Goal: Information Seeking & Learning: Learn about a topic

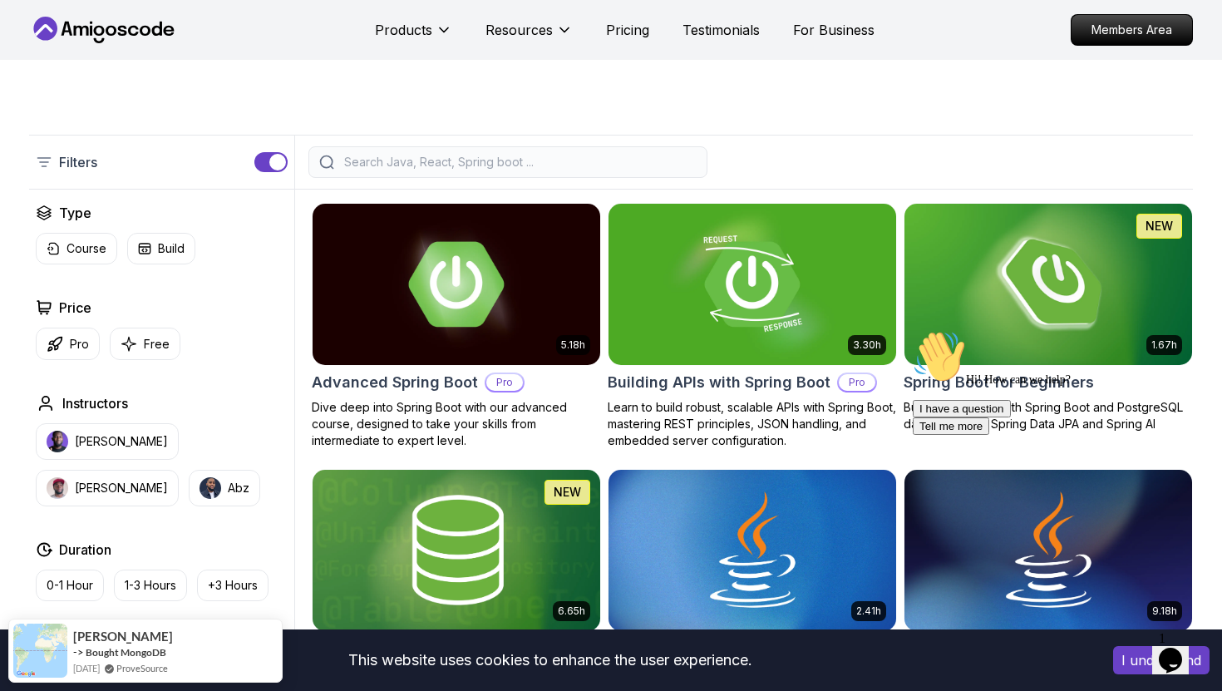
scroll to position [300, 0]
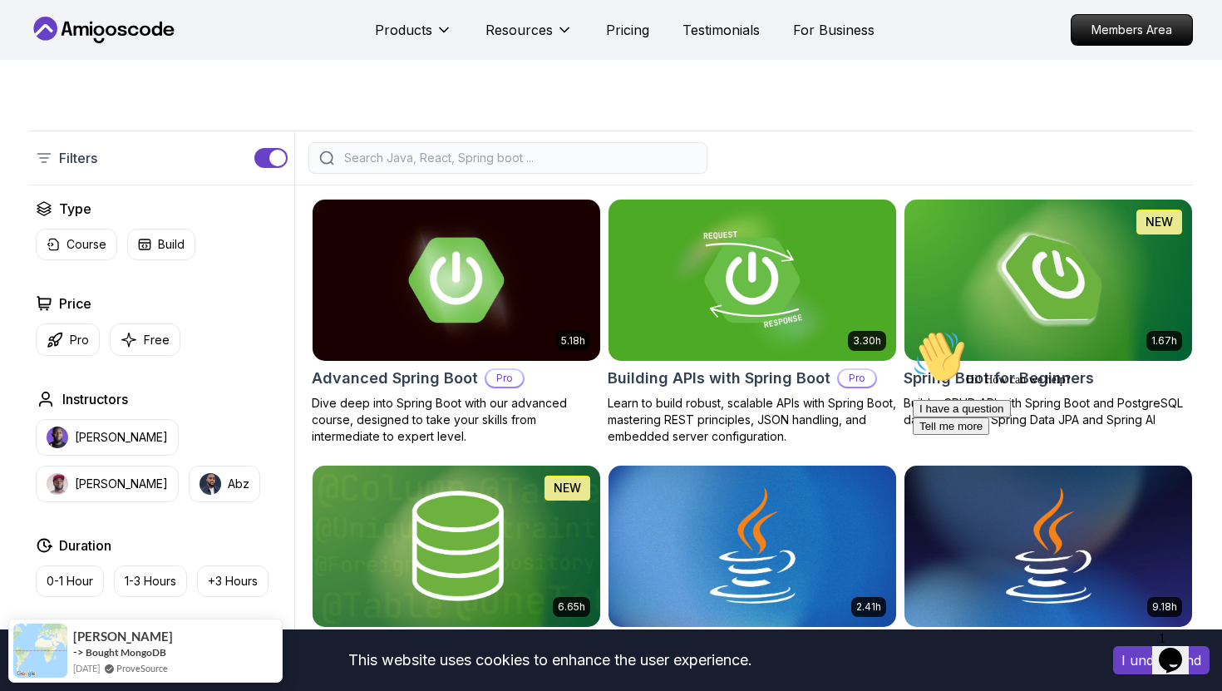
click at [913, 330] on icon "Chat attention grabber" at bounding box center [913, 330] width 0 height 0
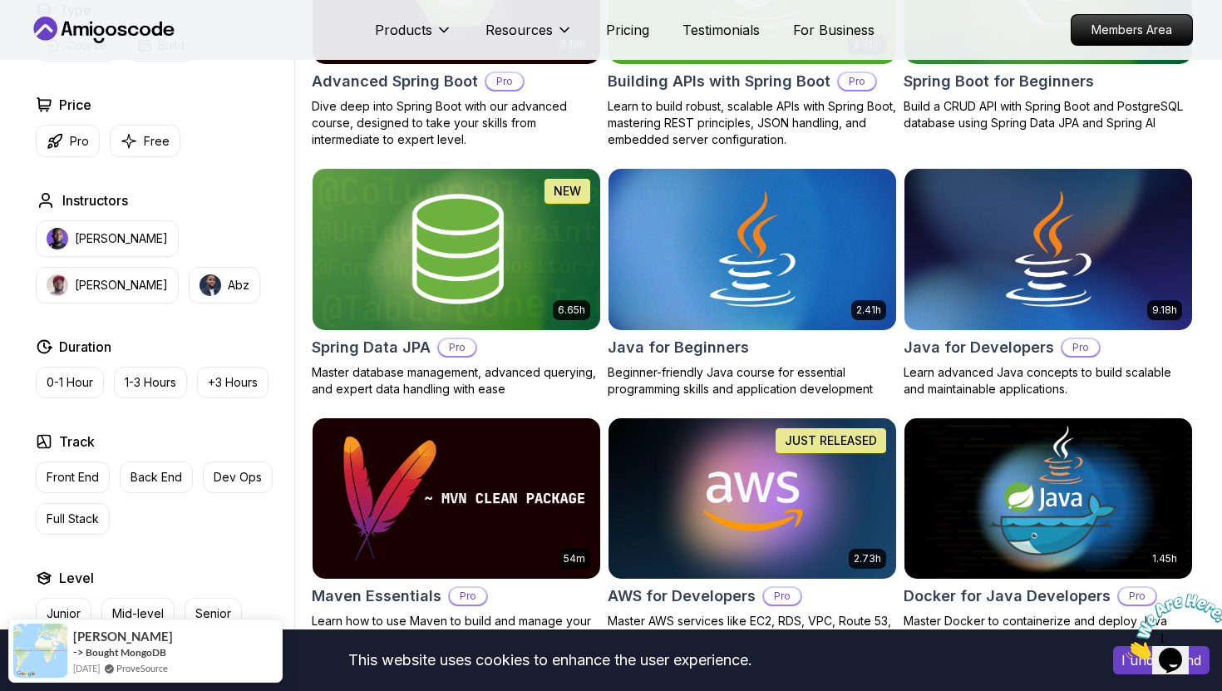
scroll to position [608, 0]
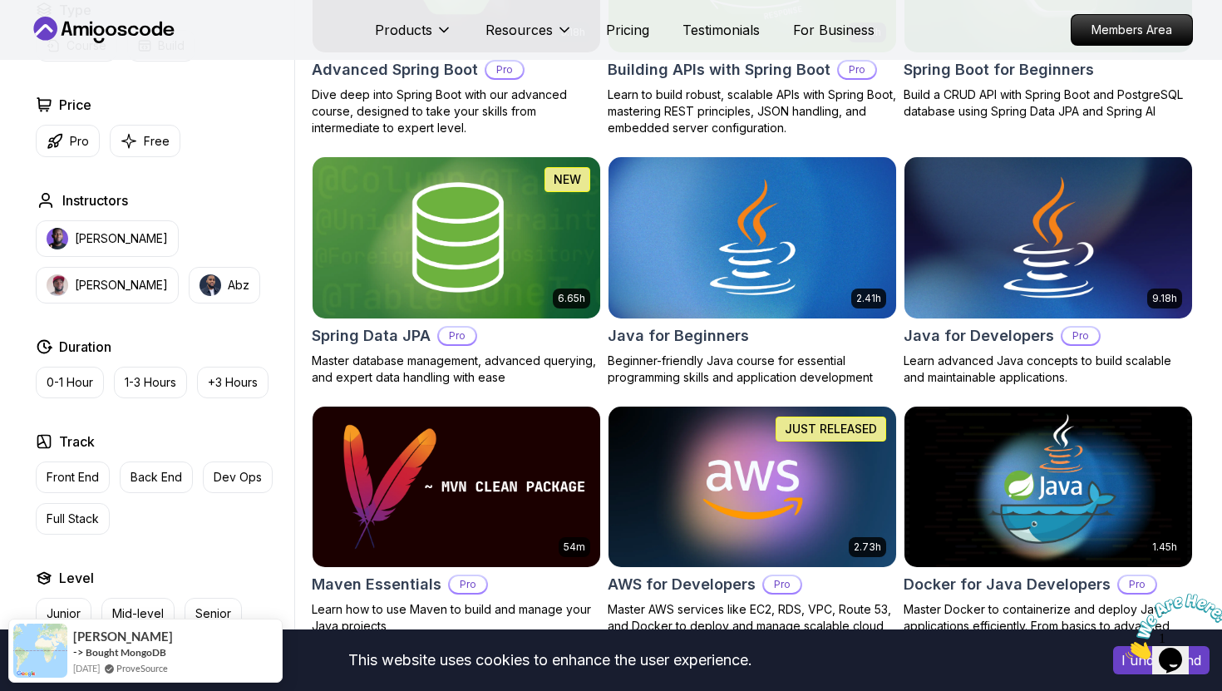
click at [981, 331] on h2 "Java for Developers" at bounding box center [979, 335] width 150 height 23
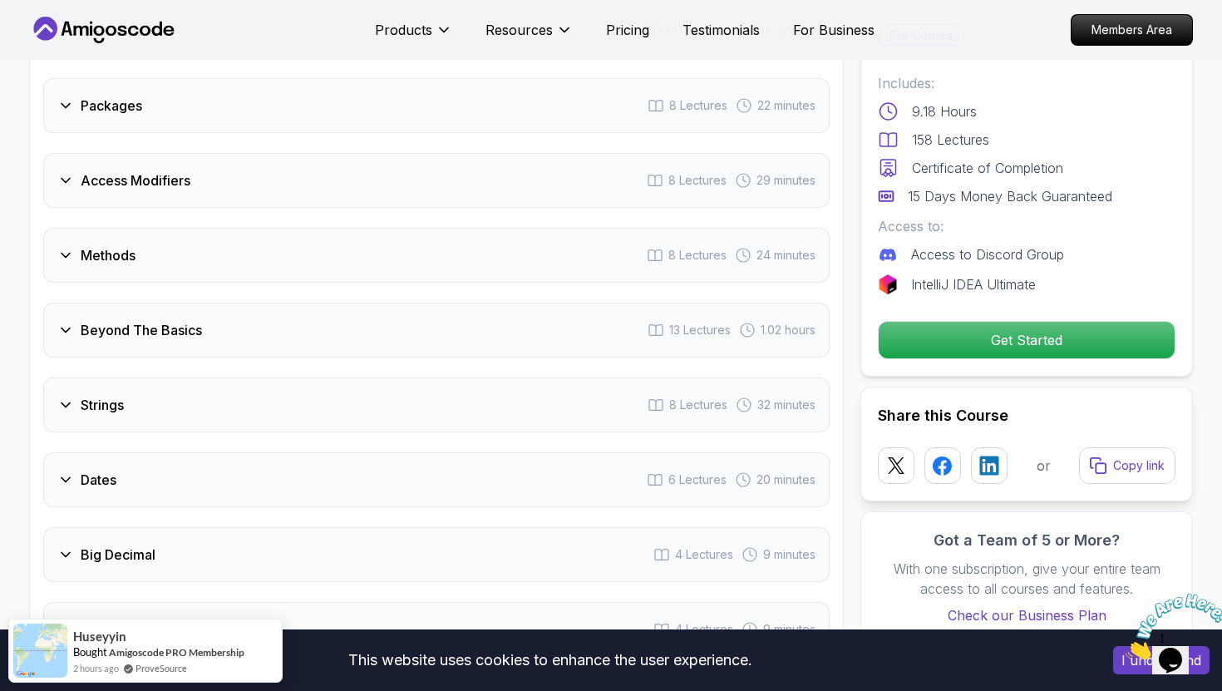
scroll to position [2528, 0]
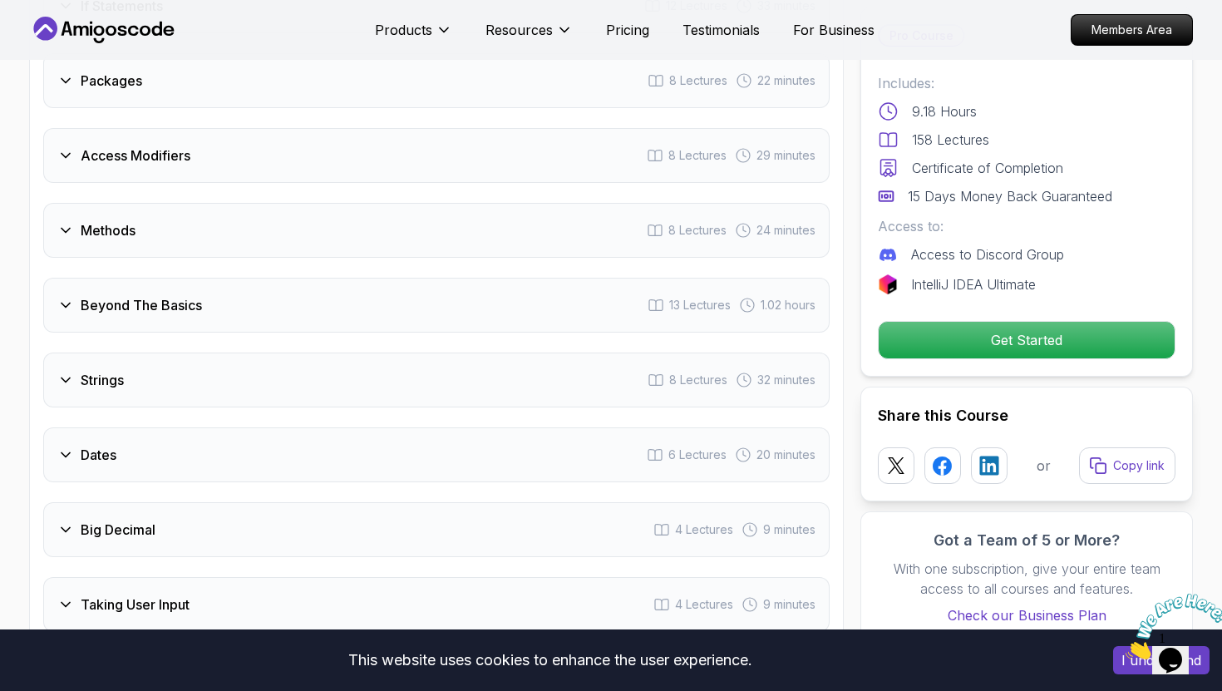
click at [460, 296] on div "Beyond The Basics 13 Lectures 1.02 hours" at bounding box center [436, 305] width 786 height 55
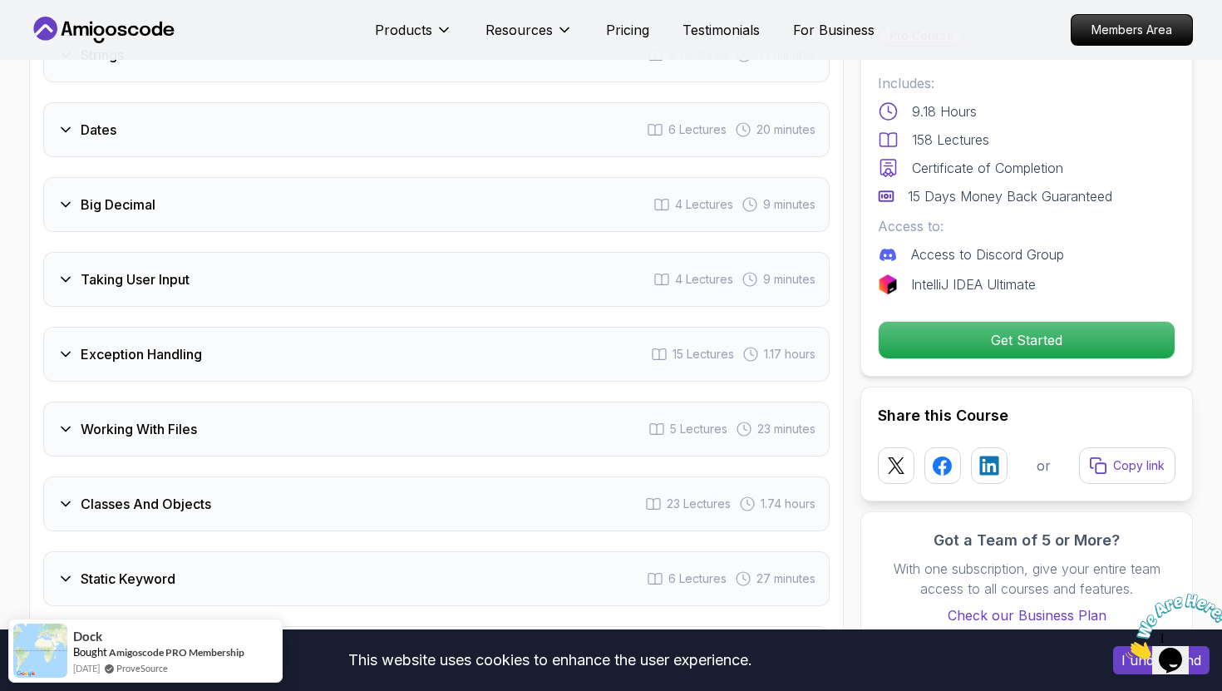
scroll to position [3422, 0]
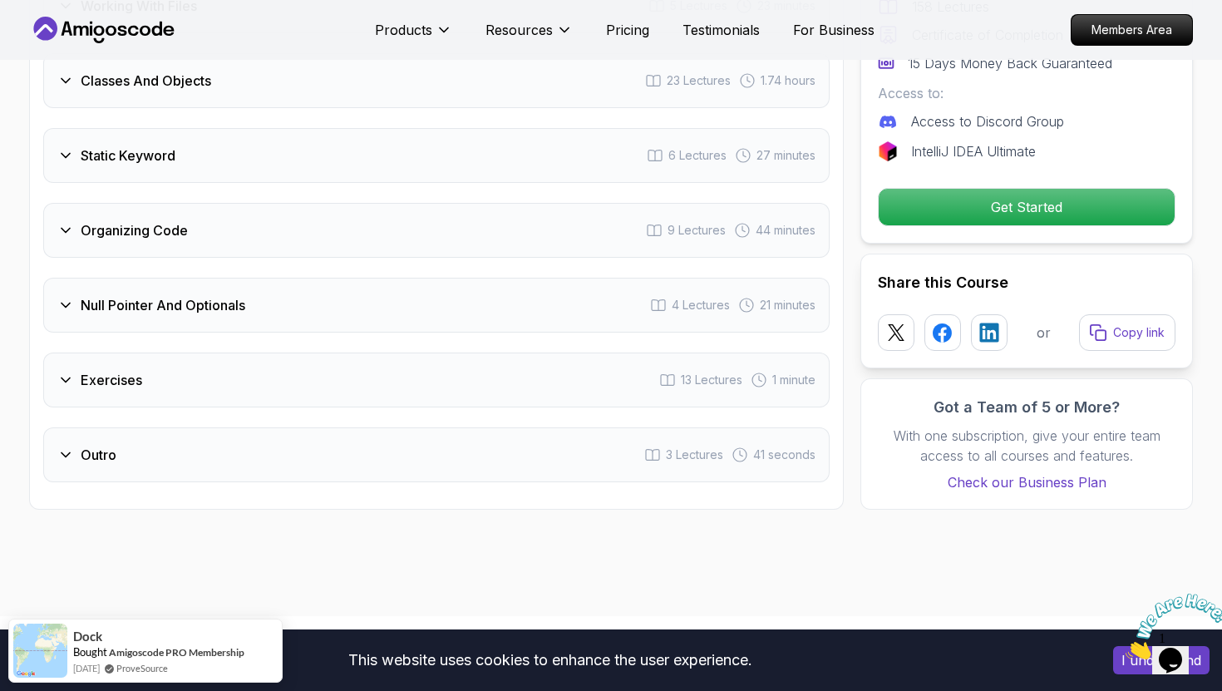
click at [331, 278] on div "Null Pointer And Optionals 4 Lectures 21 minutes" at bounding box center [436, 305] width 786 height 55
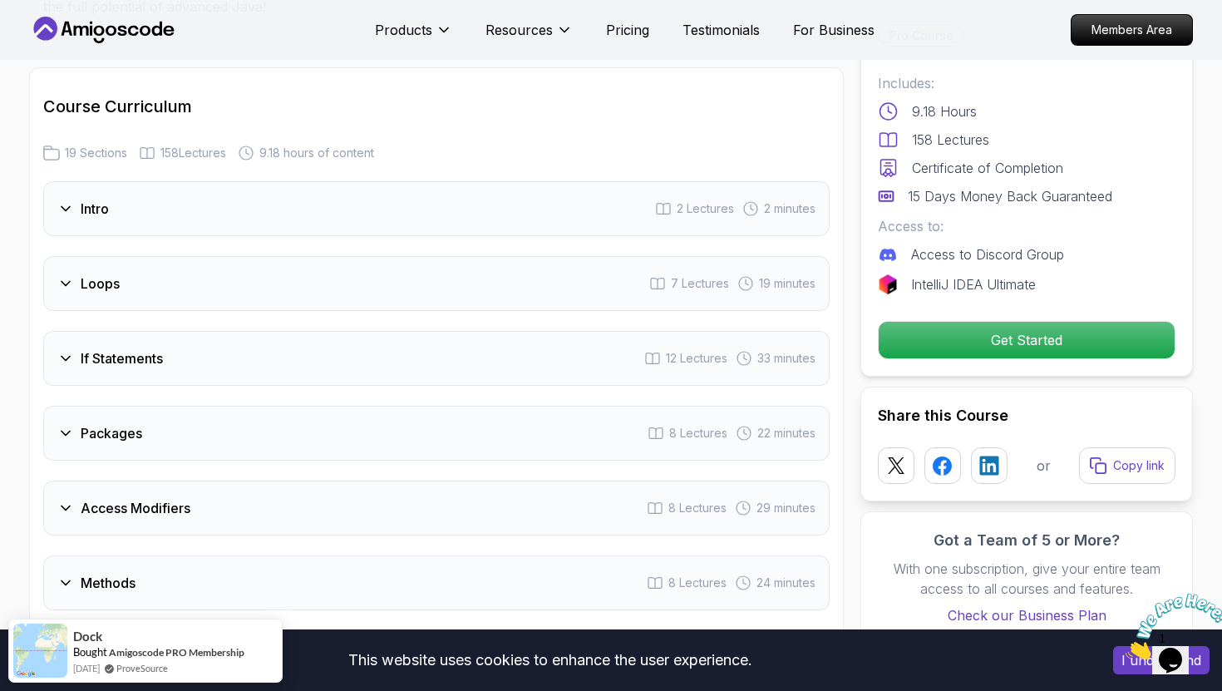
scroll to position [2094, 0]
click at [318, 264] on div "Loops 7 Lectures 19 minutes" at bounding box center [436, 285] width 786 height 55
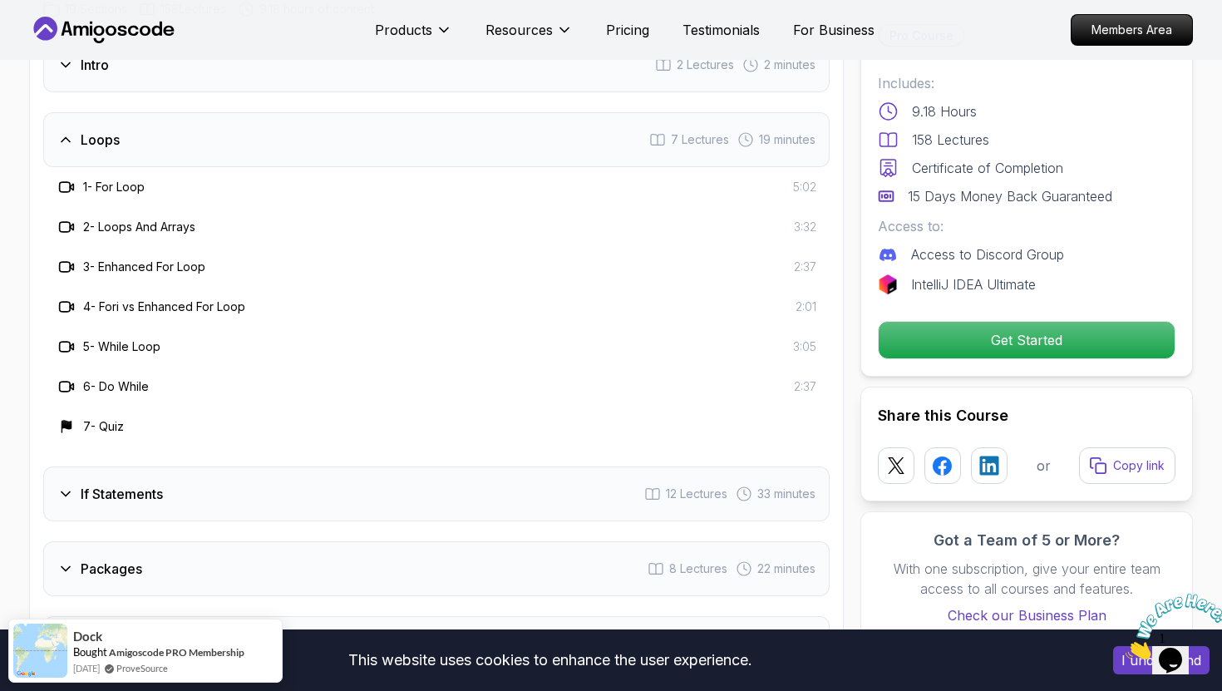
scroll to position [2385, 0]
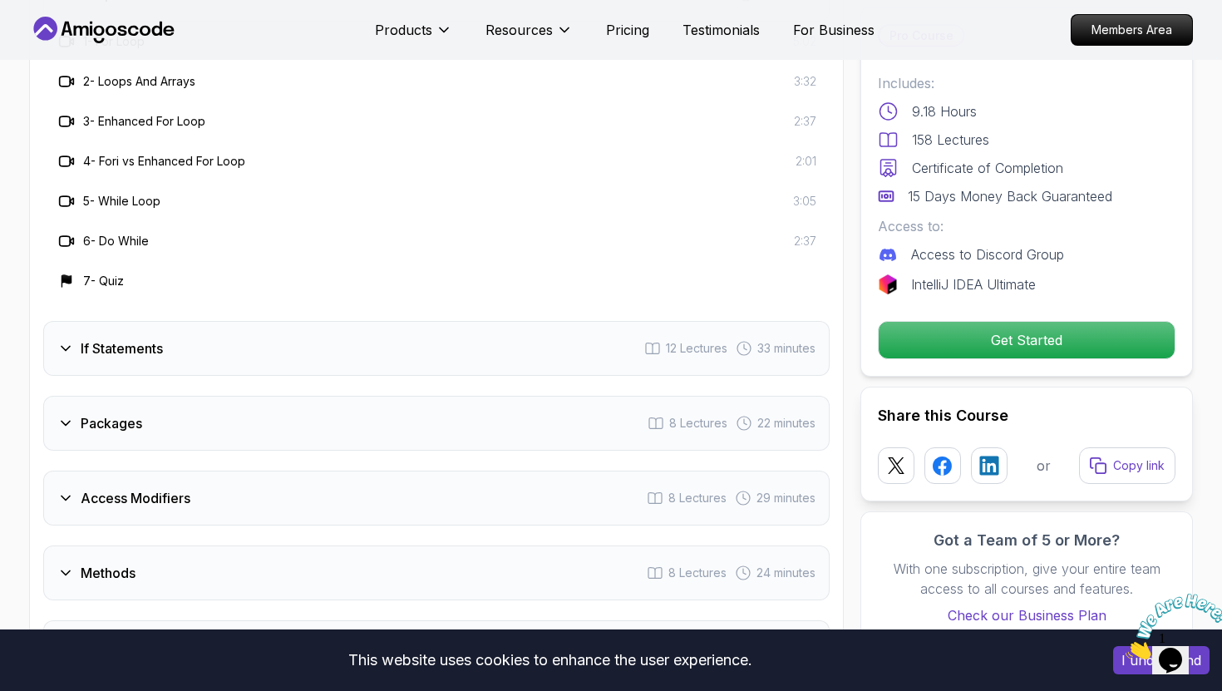
click at [295, 338] on div "If Statements 12 Lectures 33 minutes" at bounding box center [436, 348] width 786 height 55
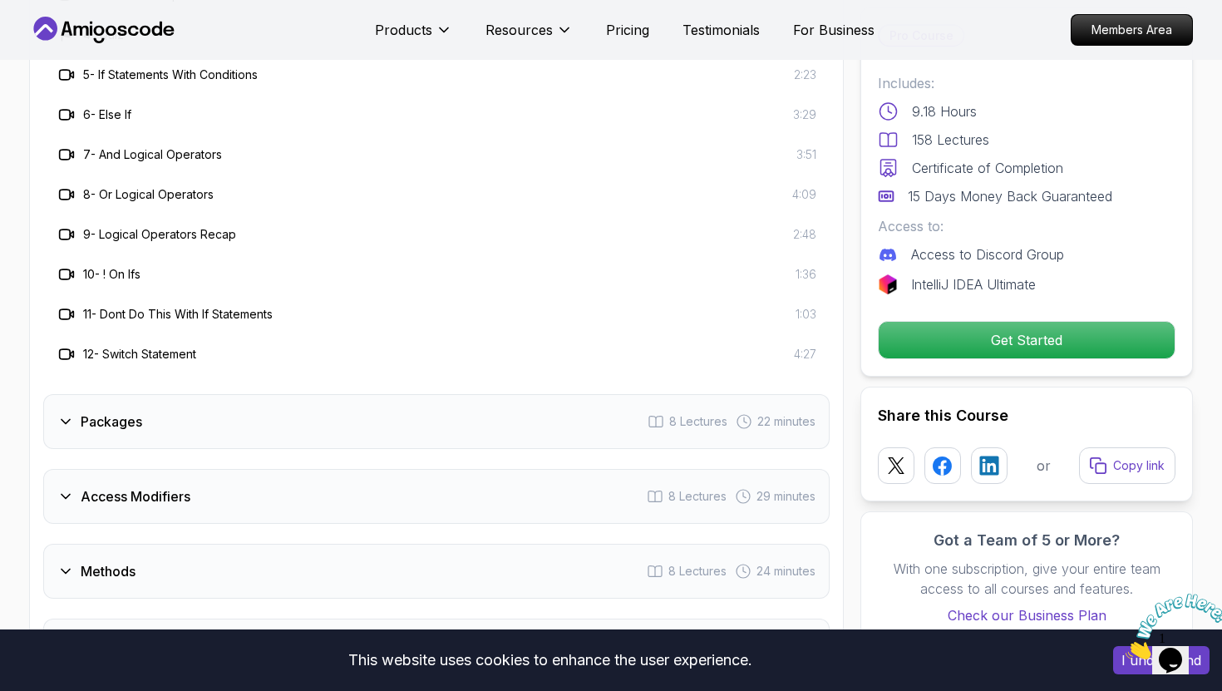
scroll to position [2651, 0]
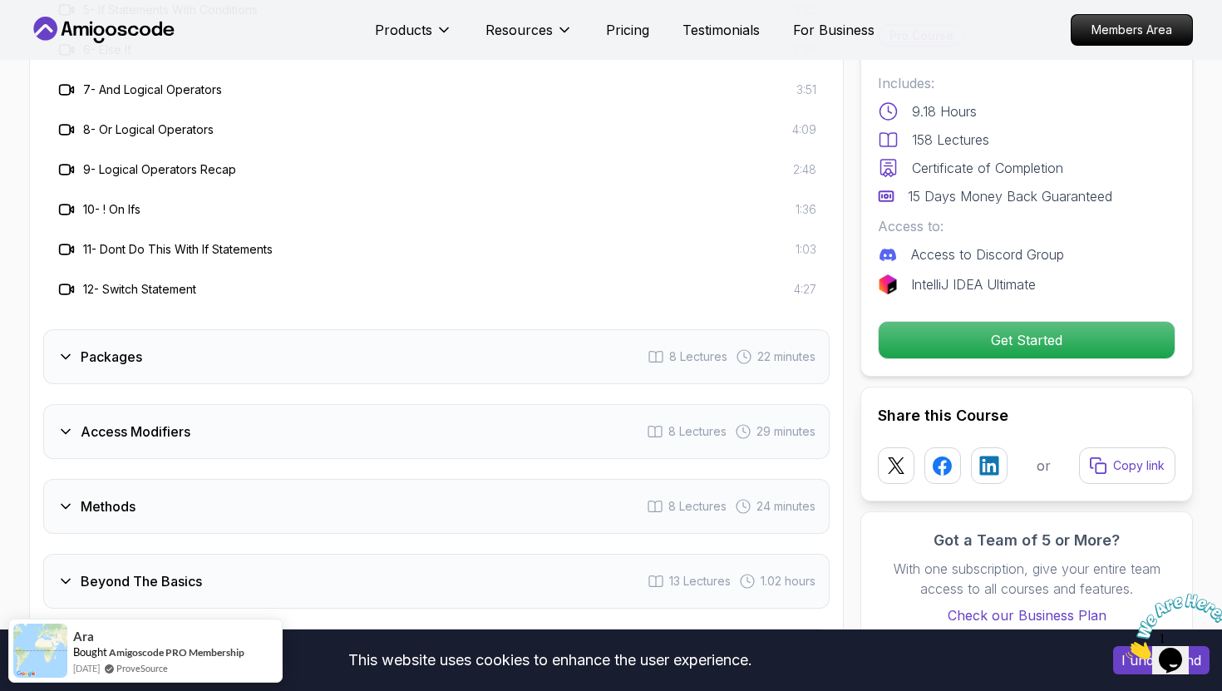
click at [229, 330] on div "Packages 8 Lectures 22 minutes" at bounding box center [436, 356] width 786 height 55
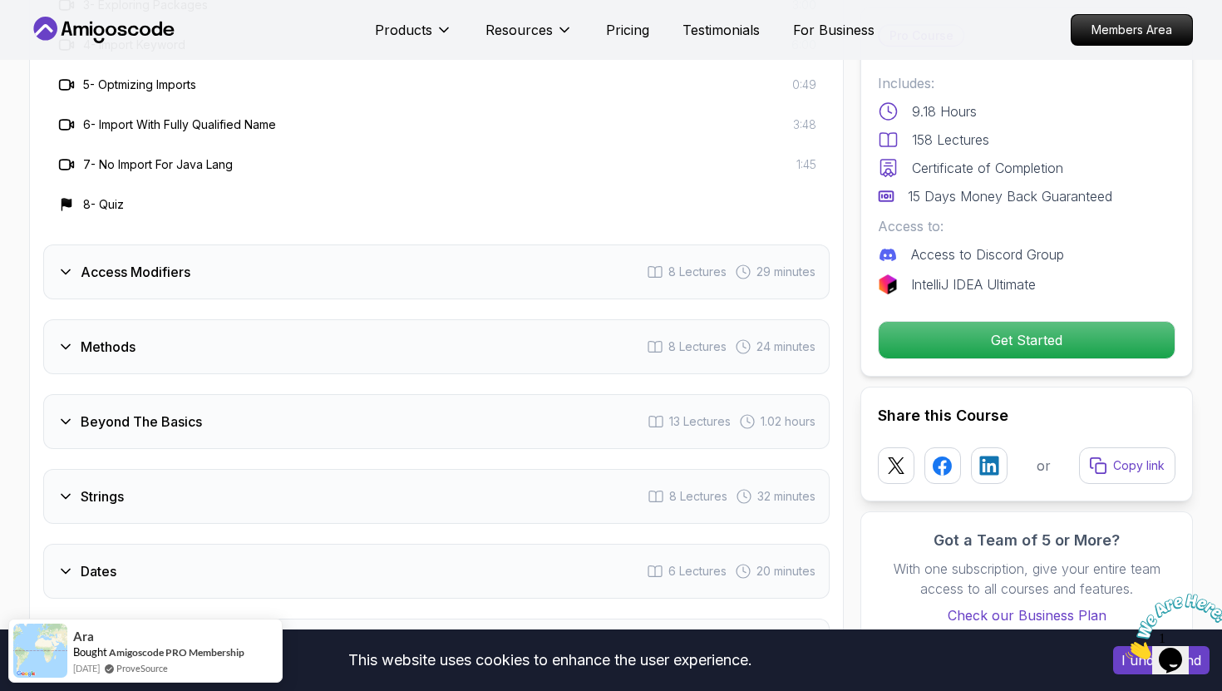
click at [209, 254] on div "Access Modifiers 8 Lectures 29 minutes" at bounding box center [436, 271] width 786 height 55
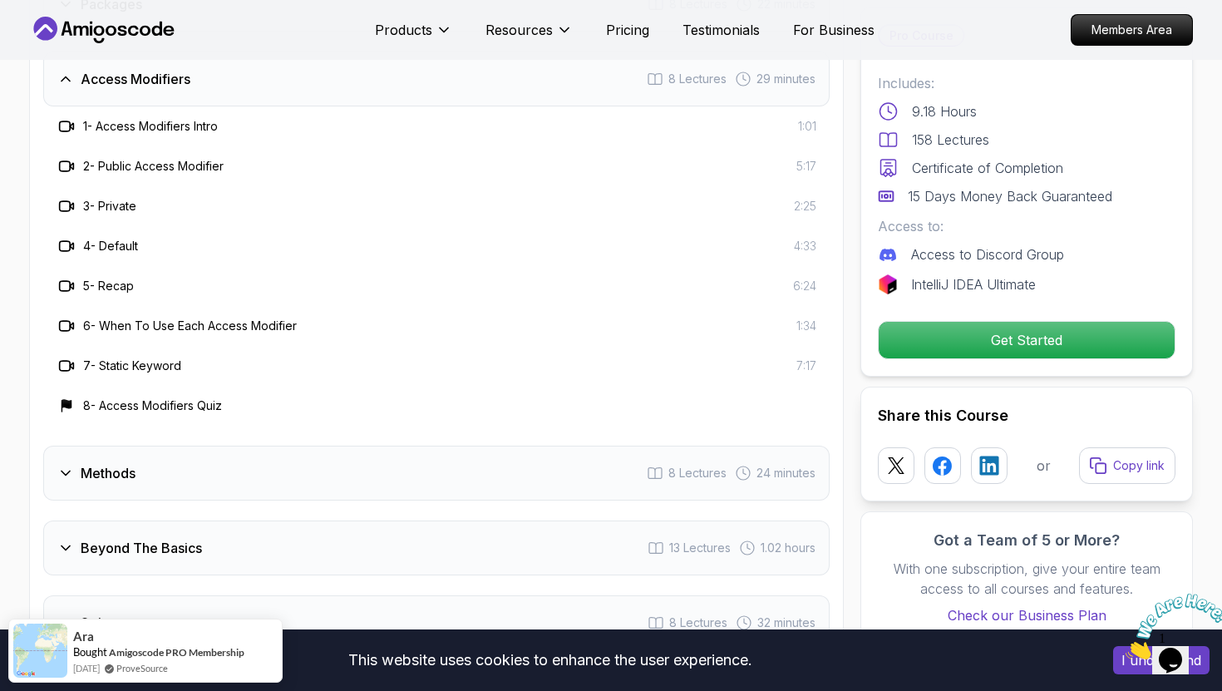
scroll to position [2803, 0]
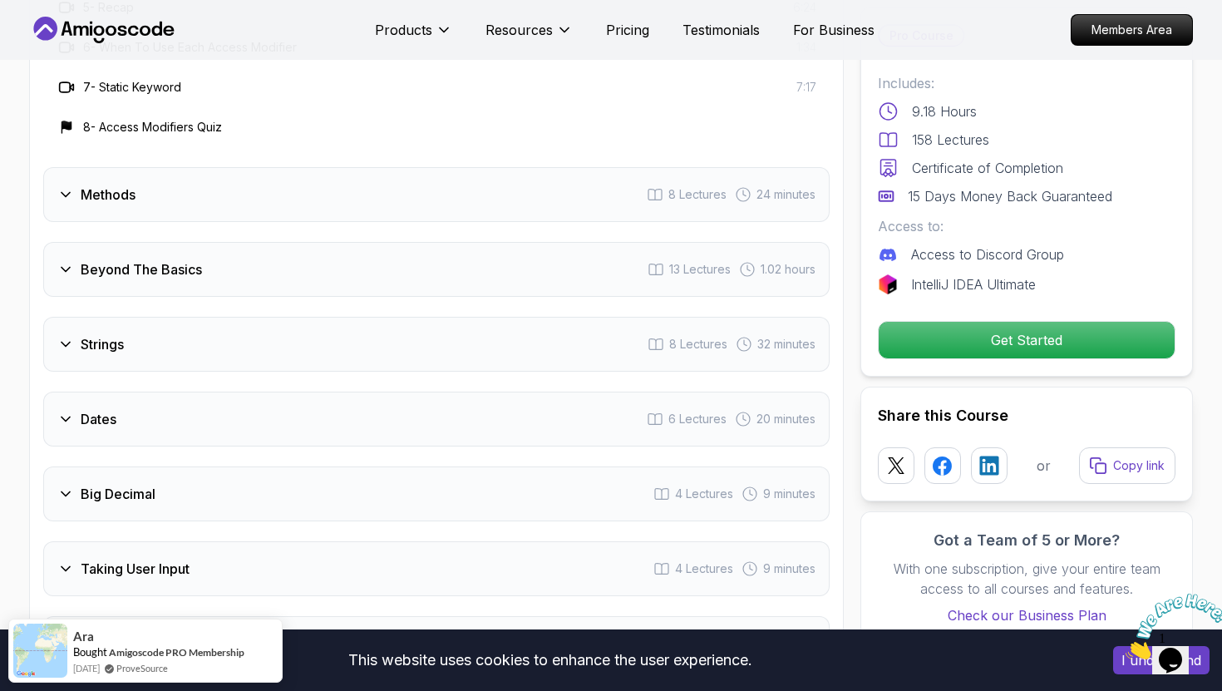
click at [200, 259] on h3 "Beyond The Basics" at bounding box center [141, 269] width 121 height 20
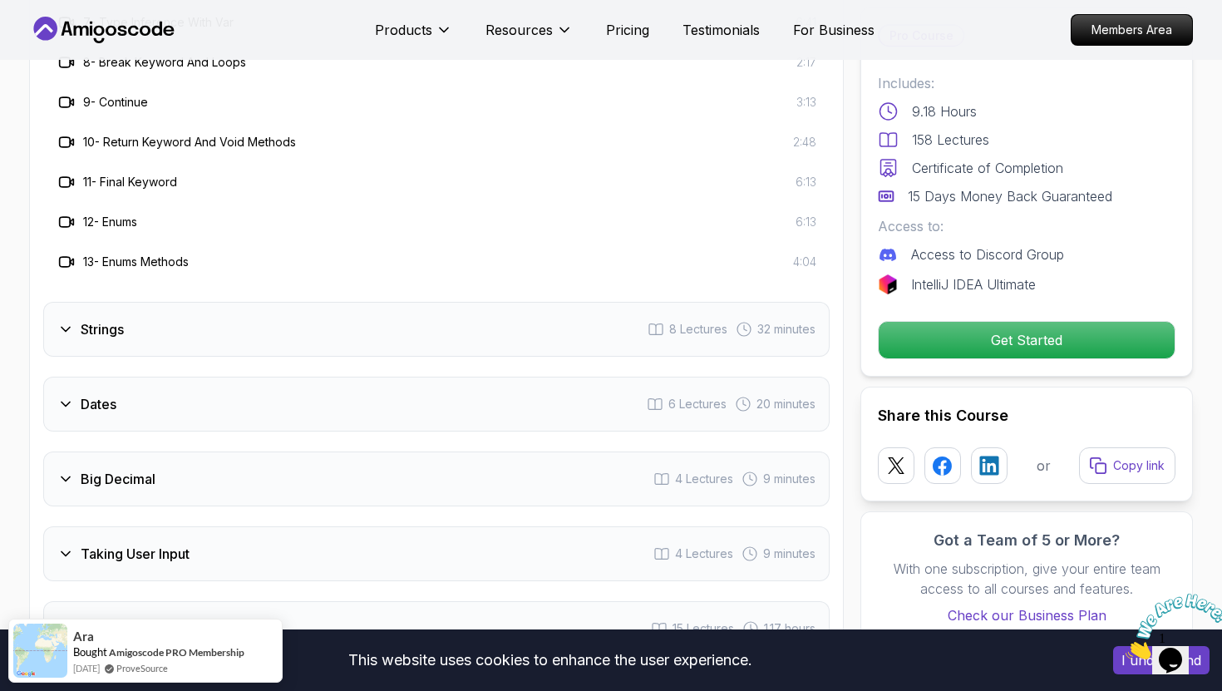
scroll to position [3060, 0]
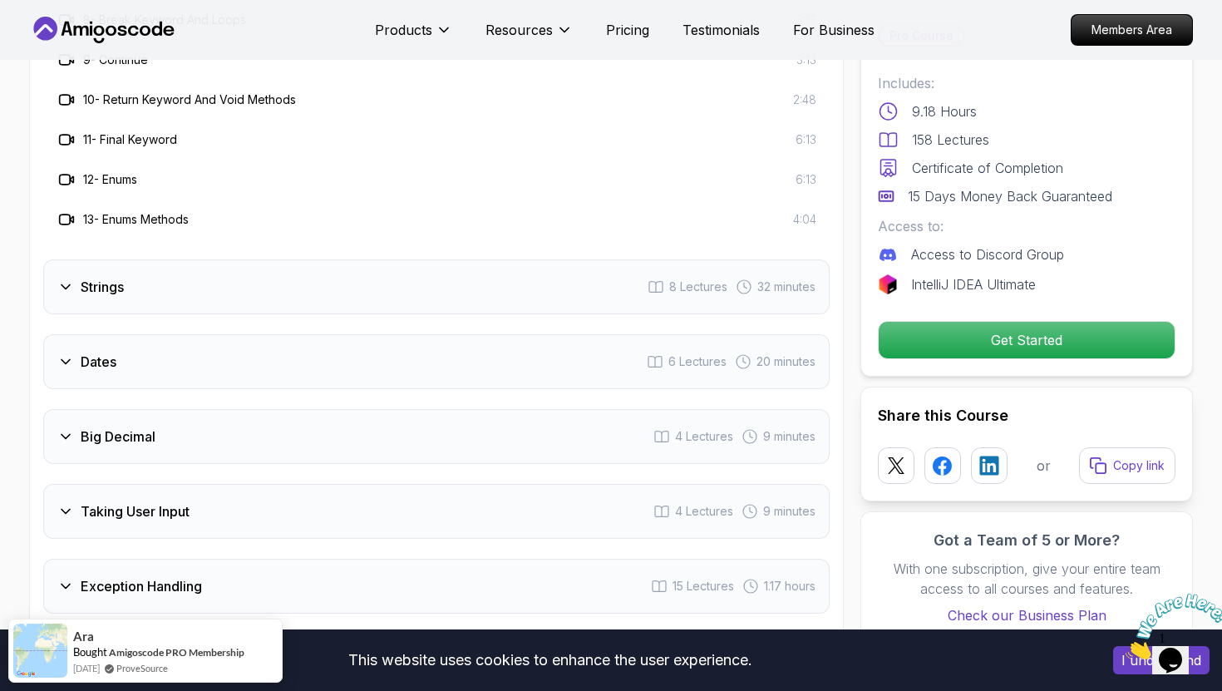
click at [174, 259] on div "Strings 8 Lectures 32 minutes" at bounding box center [436, 286] width 786 height 55
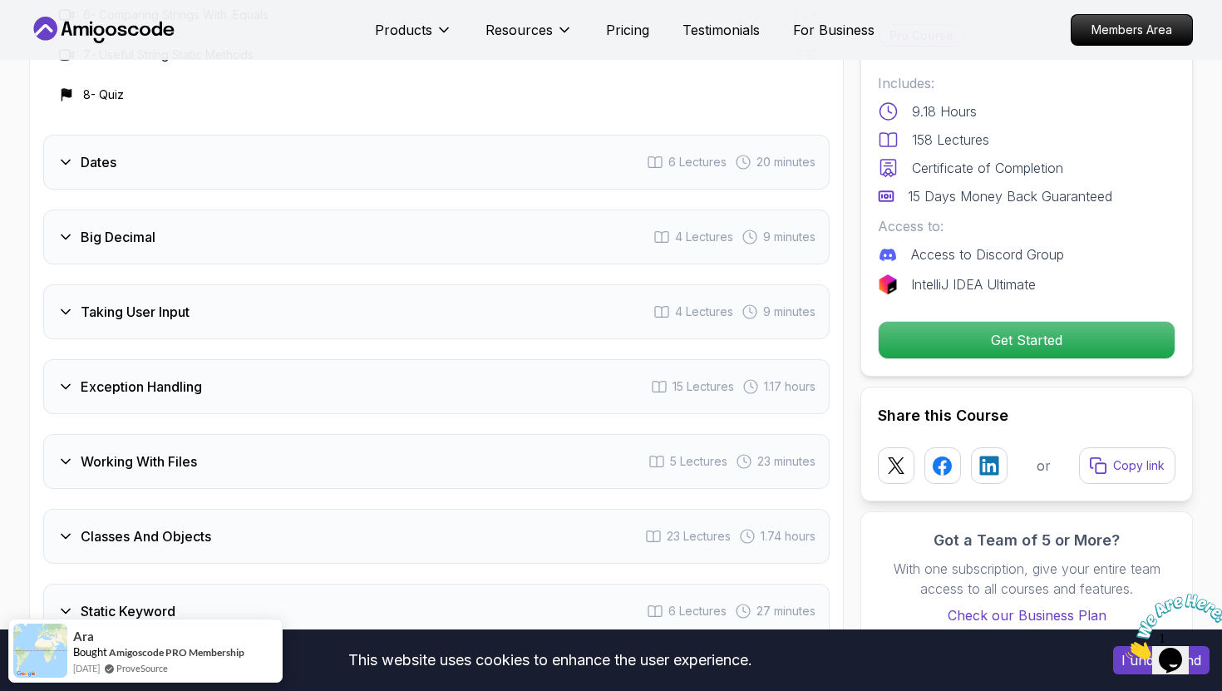
click at [150, 227] on h3 "Big Decimal" at bounding box center [118, 237] width 75 height 20
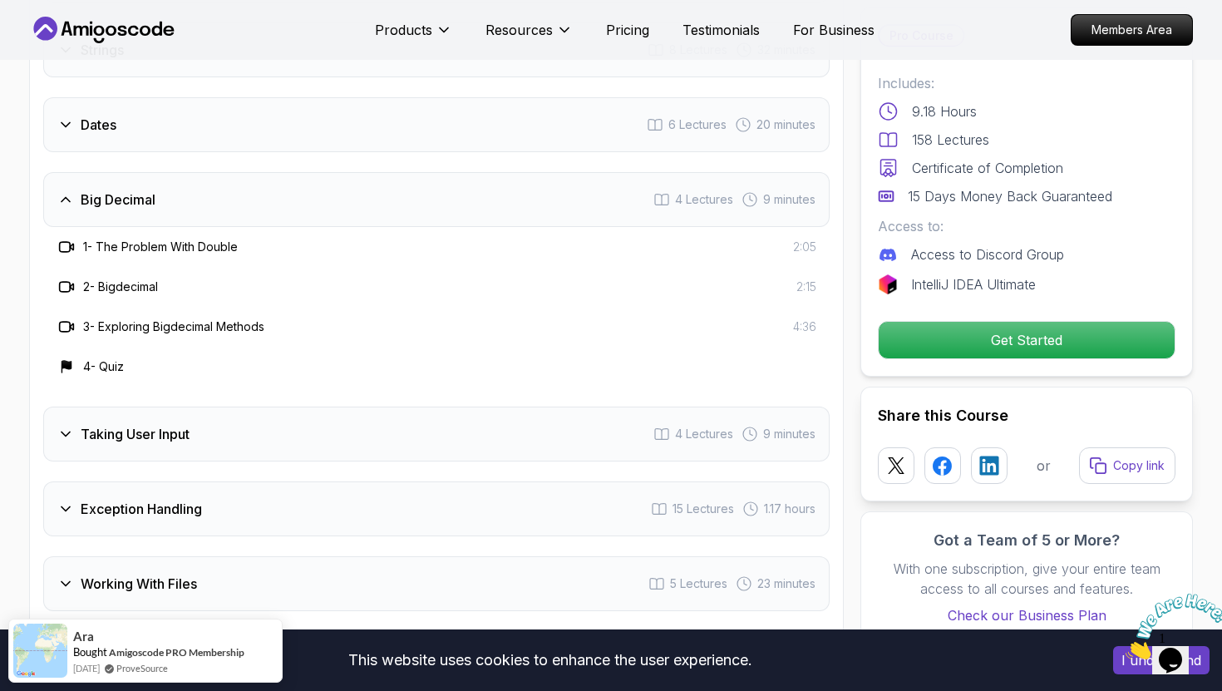
scroll to position [2772, 0]
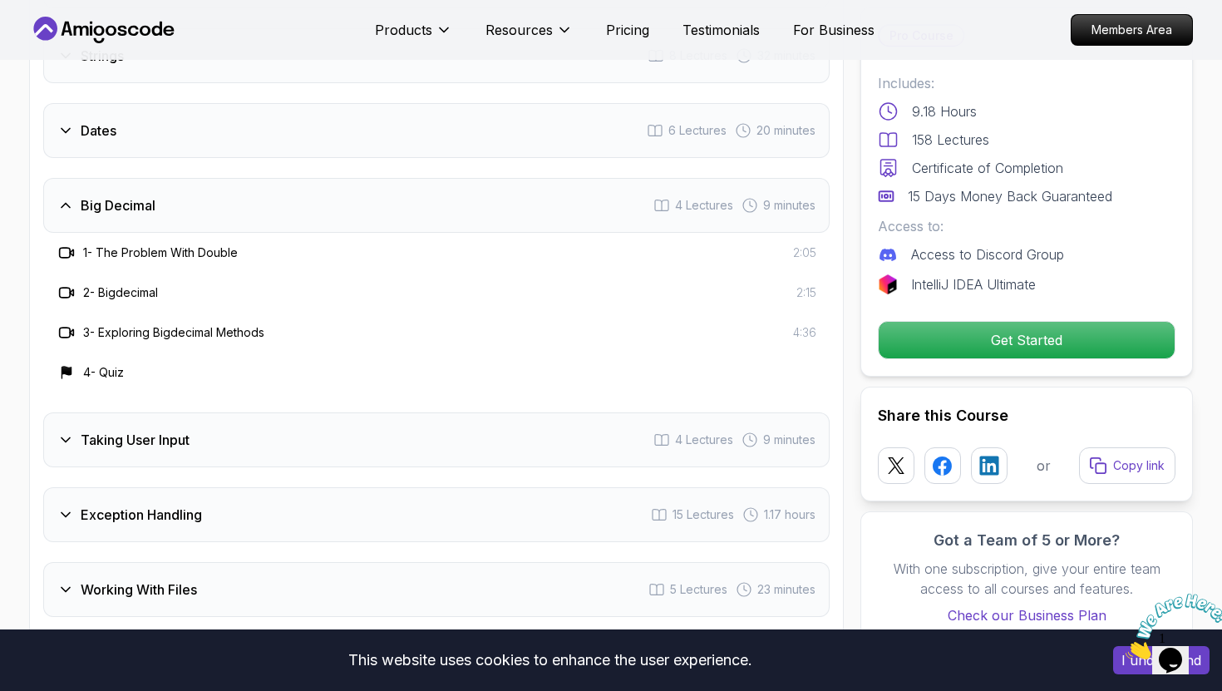
click at [170, 244] on h3 "1 - The Problem With Double" at bounding box center [160, 252] width 155 height 17
click at [148, 284] on h3 "2 - Bigdecimal" at bounding box center [120, 292] width 75 height 17
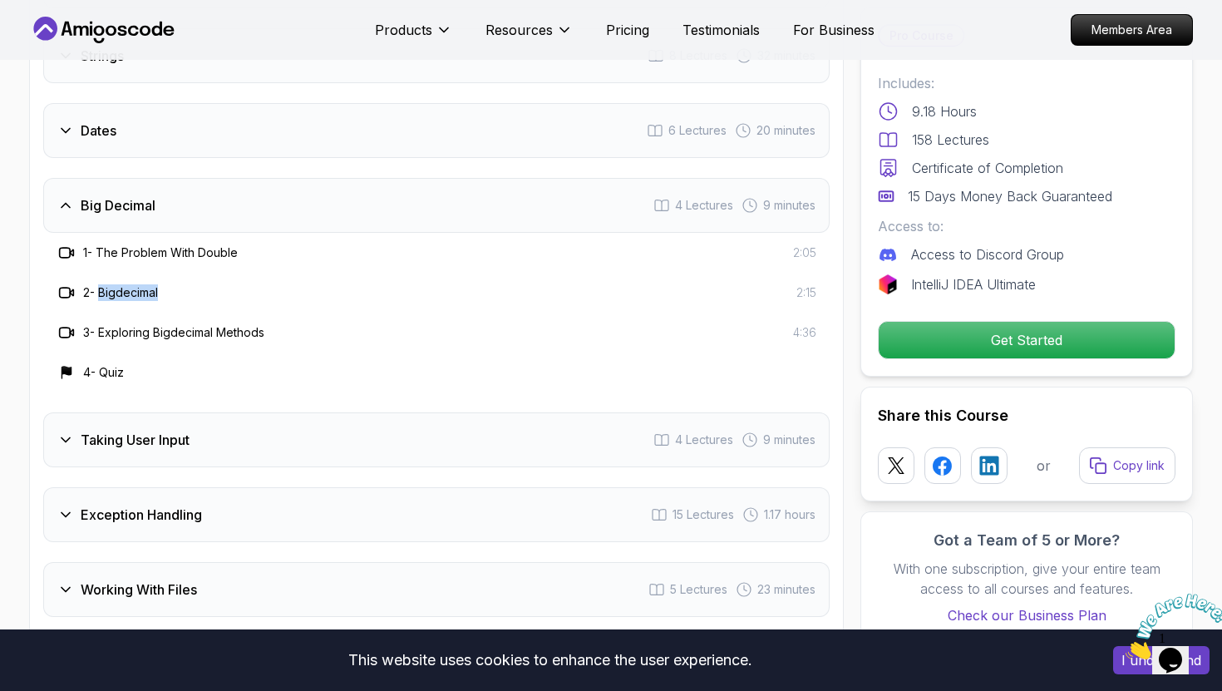
click at [172, 324] on h3 "3 - Exploring Bigdecimal Methods" at bounding box center [173, 332] width 181 height 17
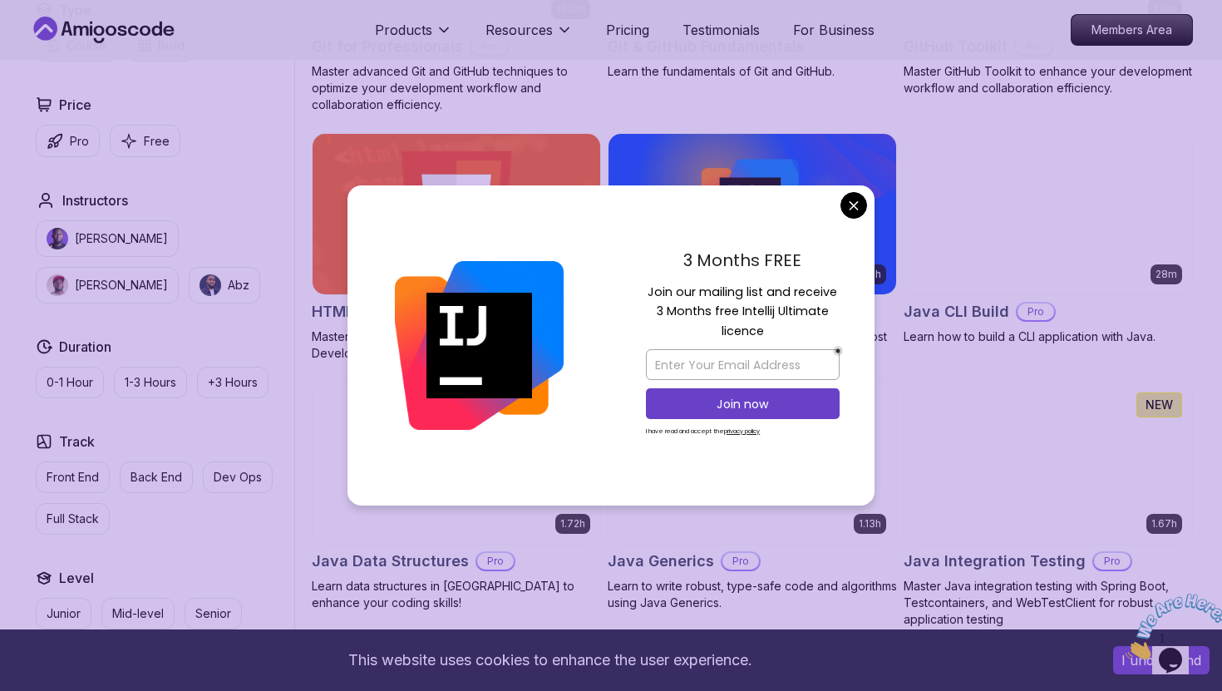
scroll to position [1970, 0]
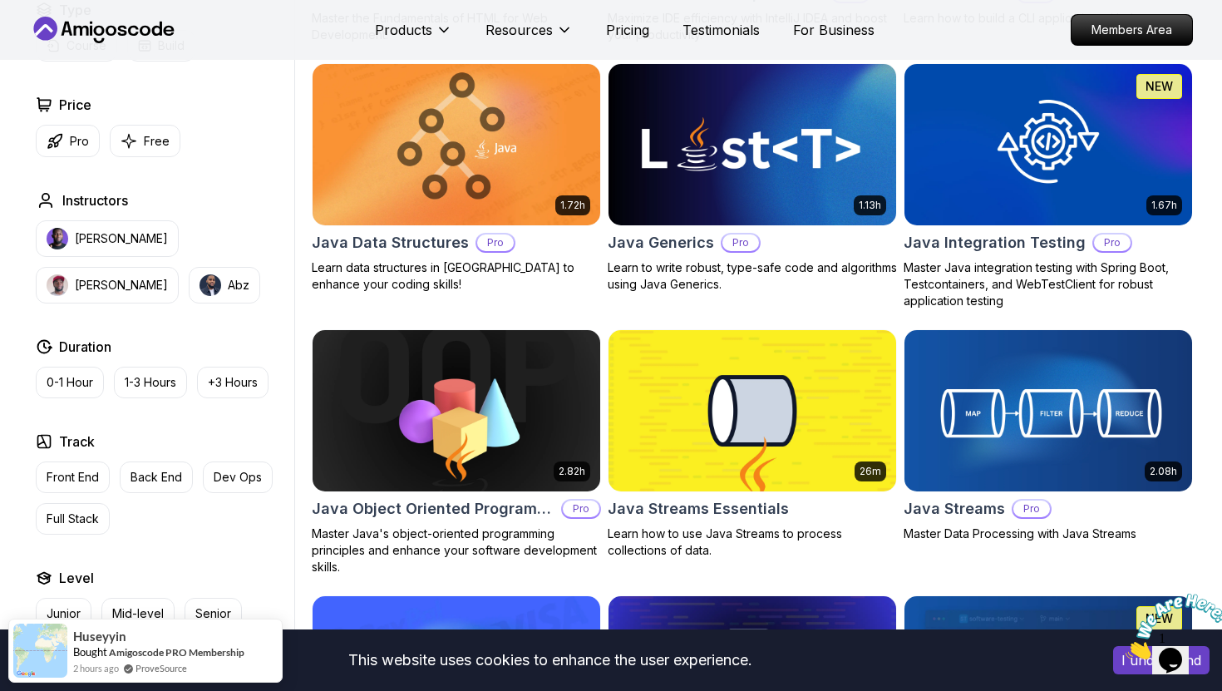
scroll to position [2412, 0]
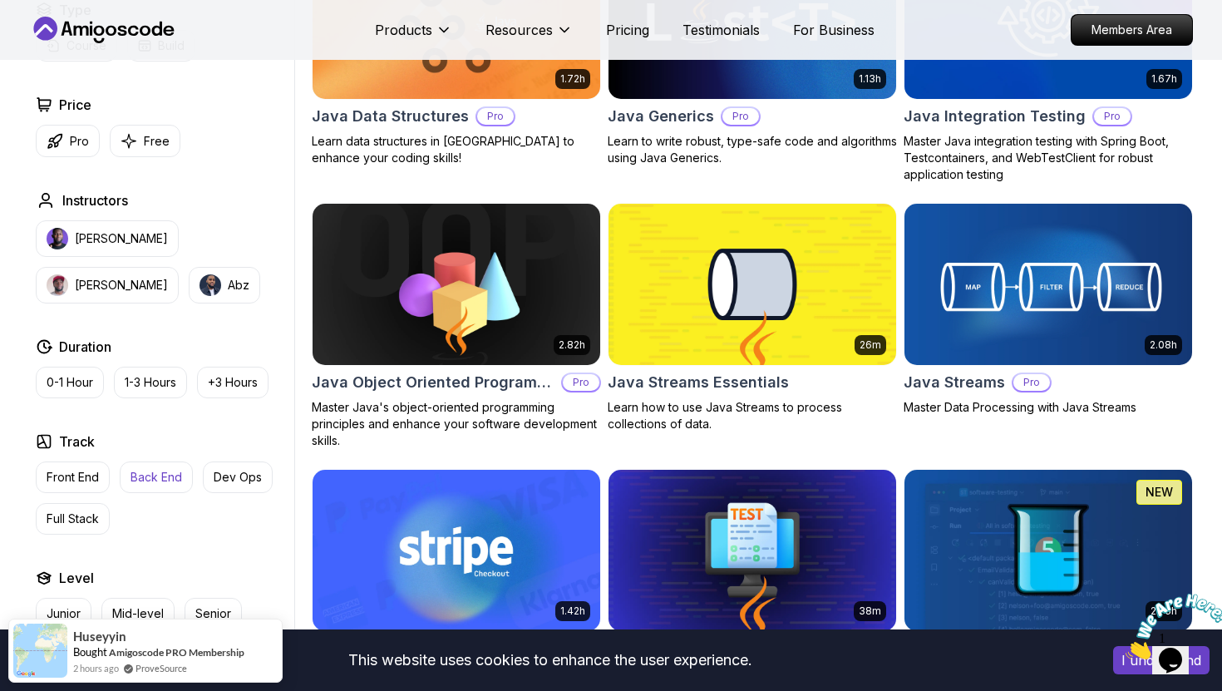
click at [171, 473] on p "Back End" at bounding box center [157, 477] width 52 height 17
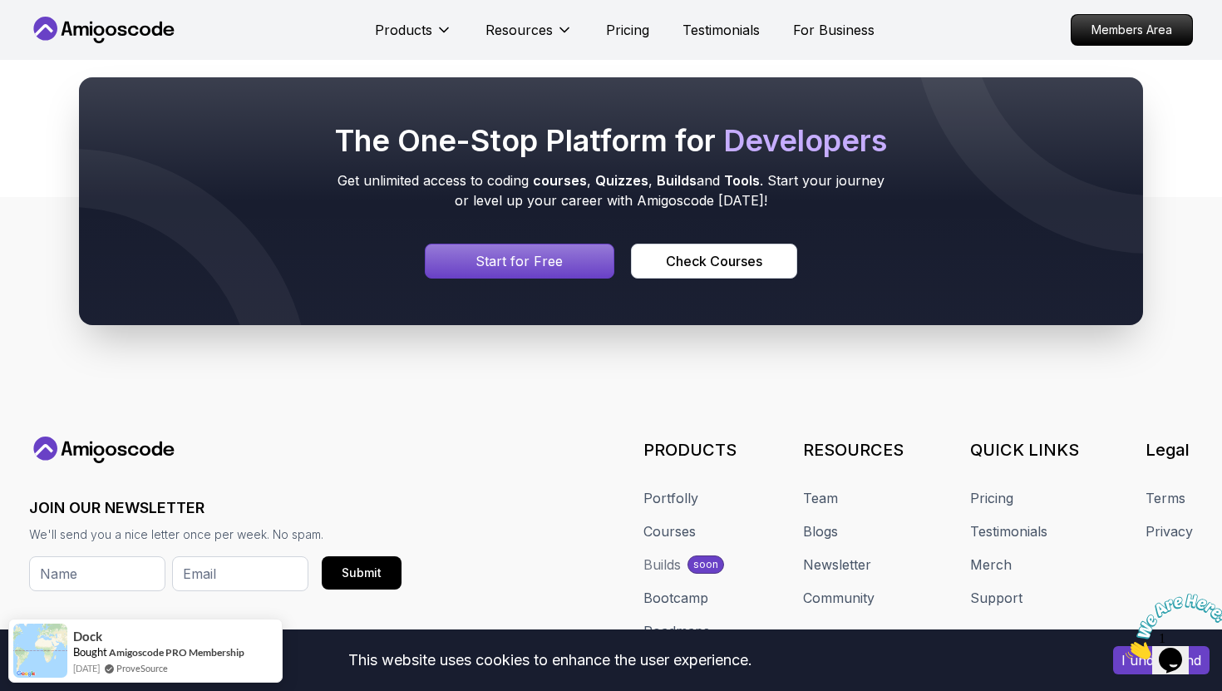
scroll to position [2383, 0]
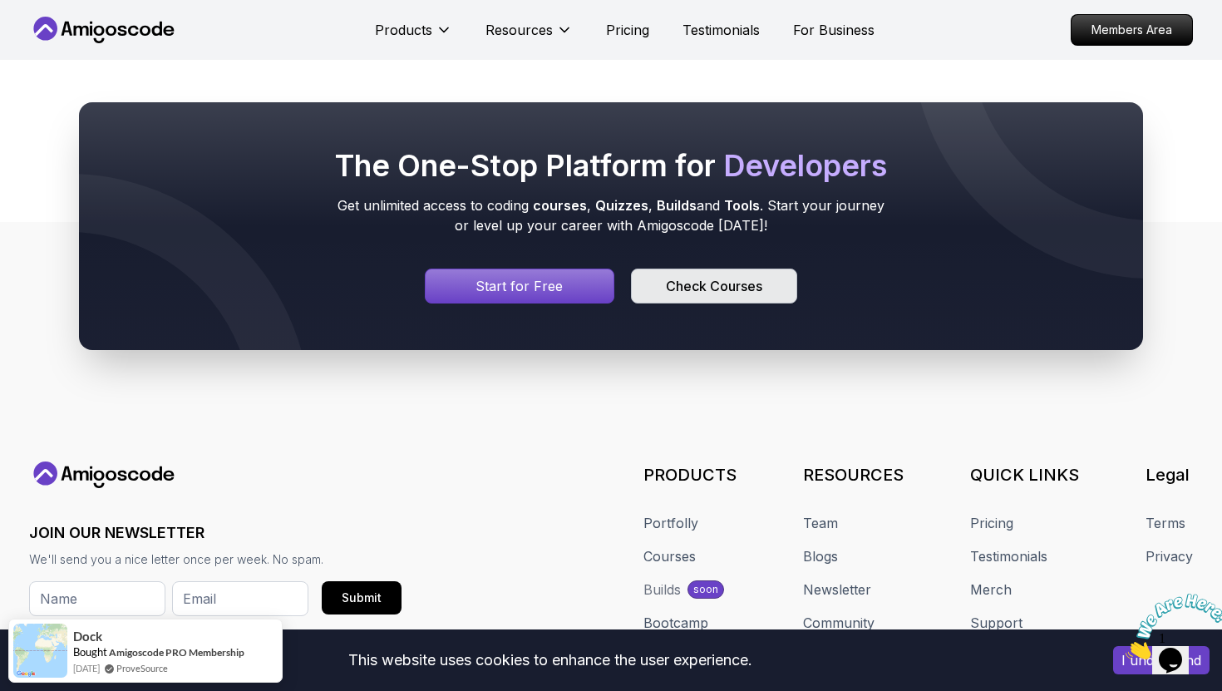
click at [677, 293] on div "Check Courses" at bounding box center [714, 286] width 96 height 20
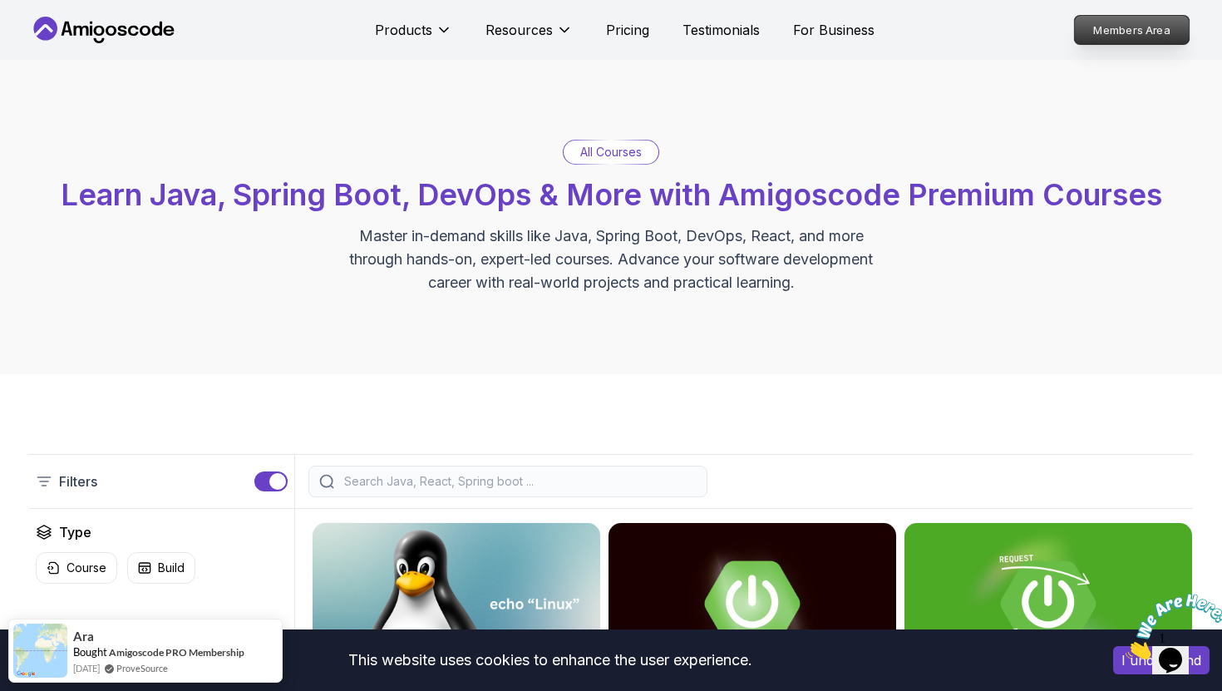
click at [1087, 37] on p "Members Area" at bounding box center [1132, 30] width 115 height 28
